Goal: Information Seeking & Learning: Learn about a topic

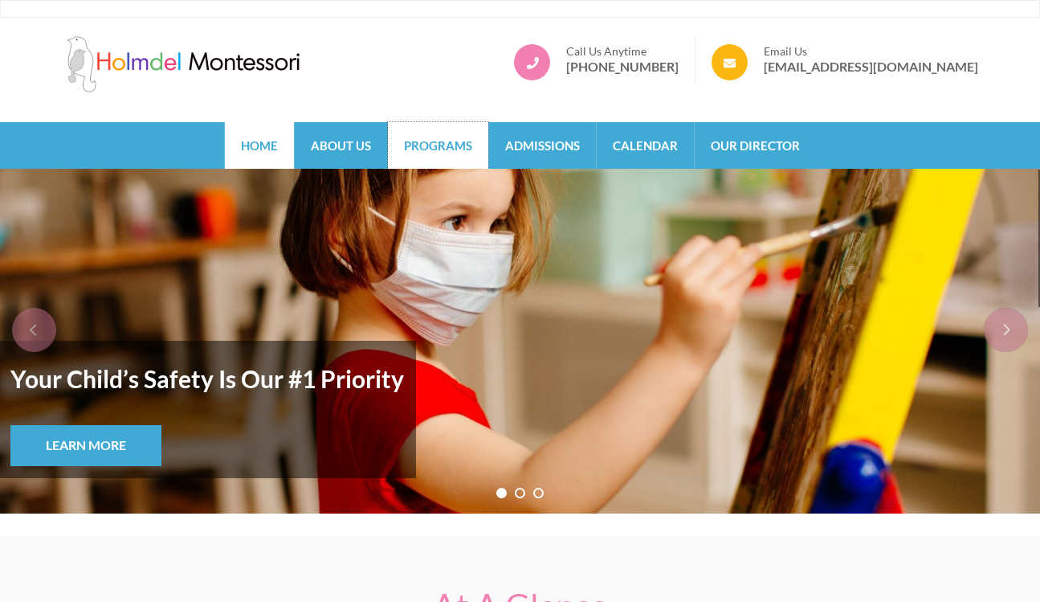
click at [436, 145] on link "Programs" at bounding box center [438, 145] width 100 height 47
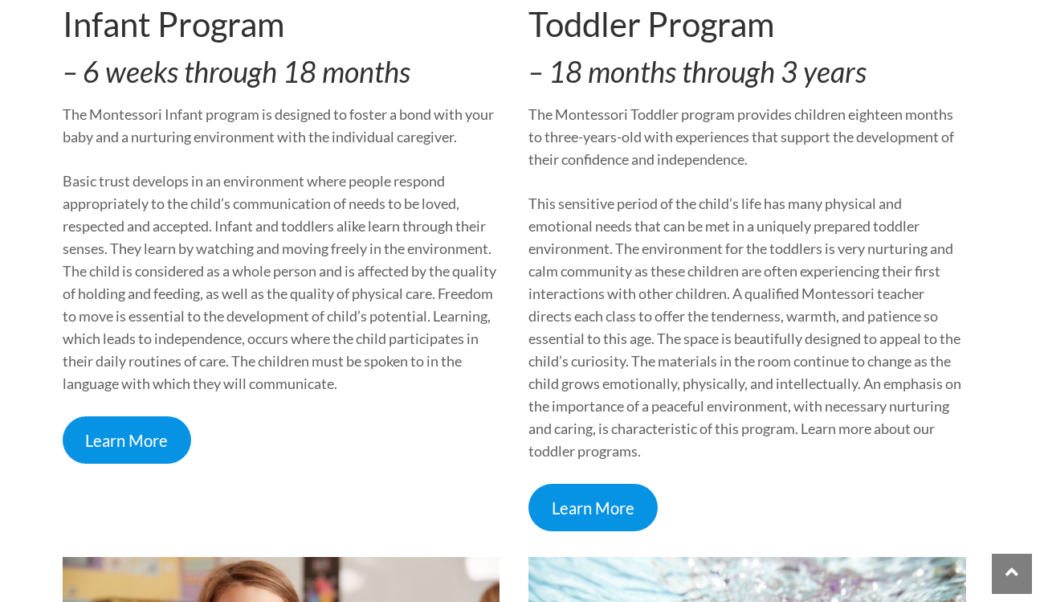
scroll to position [615, 0]
click at [193, 441] on div "Learn More" at bounding box center [282, 438] width 438 height 47
click at [168, 439] on link "Learn More" at bounding box center [127, 438] width 129 height 47
